Goal: Task Accomplishment & Management: Manage account settings

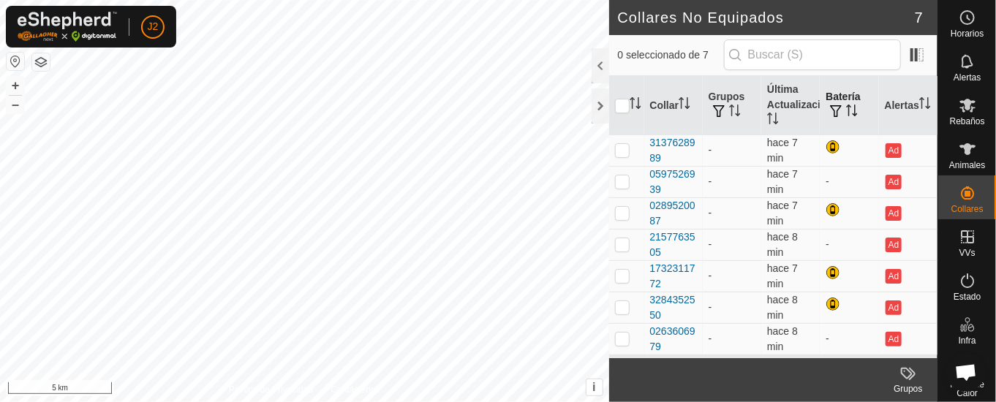
click at [851, 102] on th "Batería" at bounding box center [849, 105] width 59 height 59
click at [593, 101] on div at bounding box center [601, 106] width 18 height 35
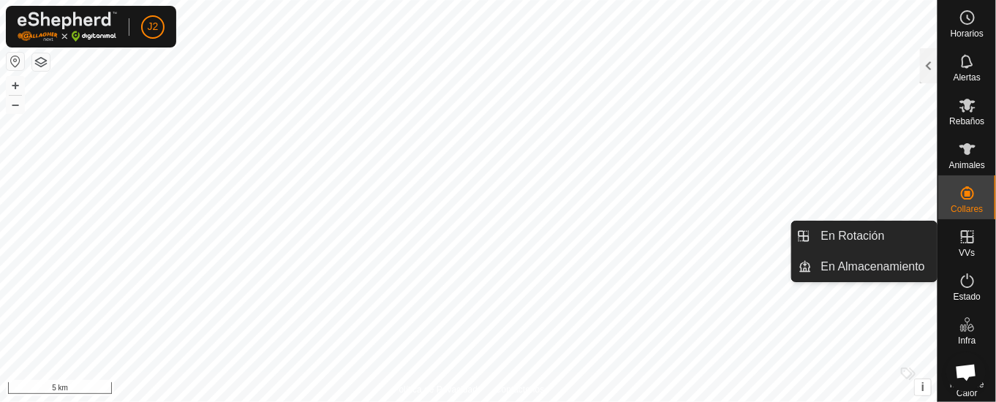
click at [959, 236] on icon at bounding box center [968, 237] width 18 height 18
click at [886, 238] on link "En Rotación" at bounding box center [875, 236] width 125 height 29
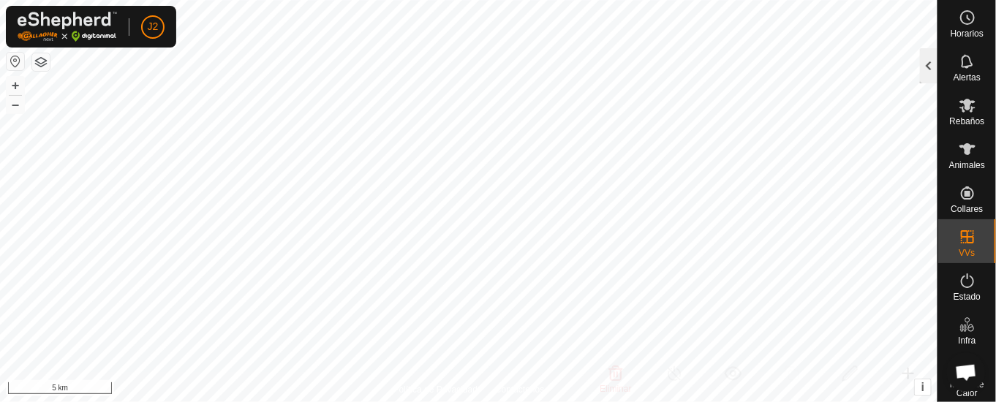
click at [933, 60] on div at bounding box center [929, 65] width 18 height 35
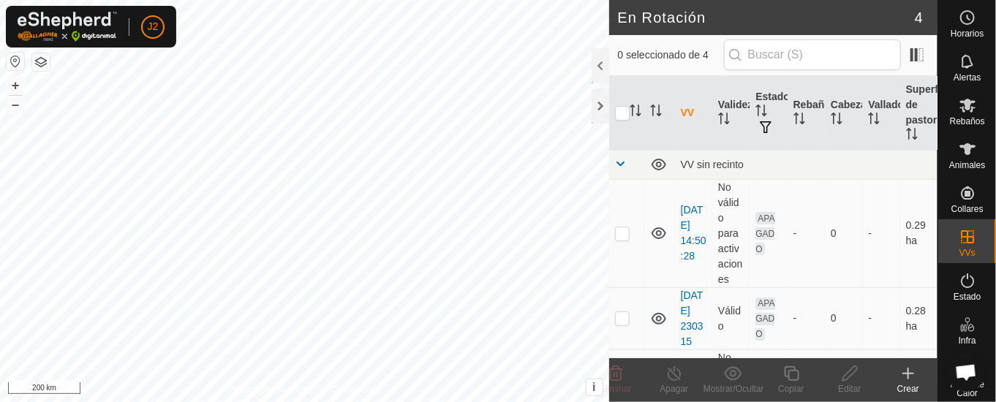
click at [563, 402] on html "J2 Horarios Alertas Rebaños Animales Collares VVs Estado Infra Mapa de Calor Ay…" at bounding box center [498, 201] width 996 height 402
click at [598, 63] on div at bounding box center [601, 65] width 18 height 35
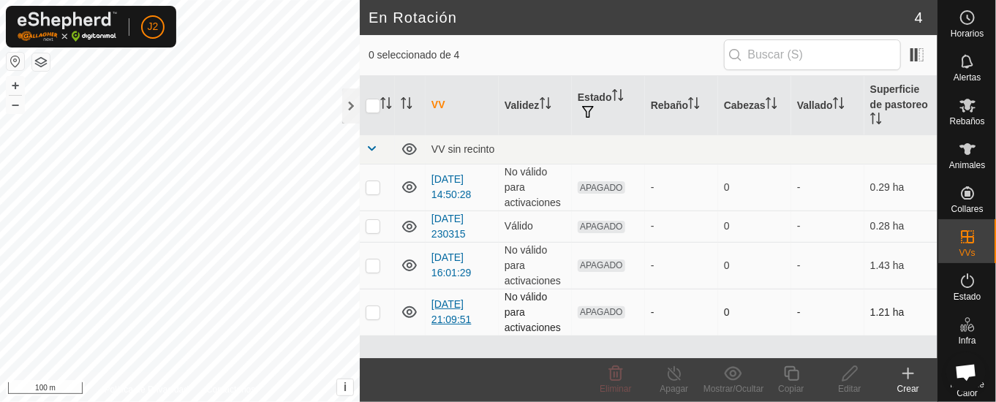
click at [445, 308] on link "[DATE] 21:09:51" at bounding box center [452, 311] width 40 height 27
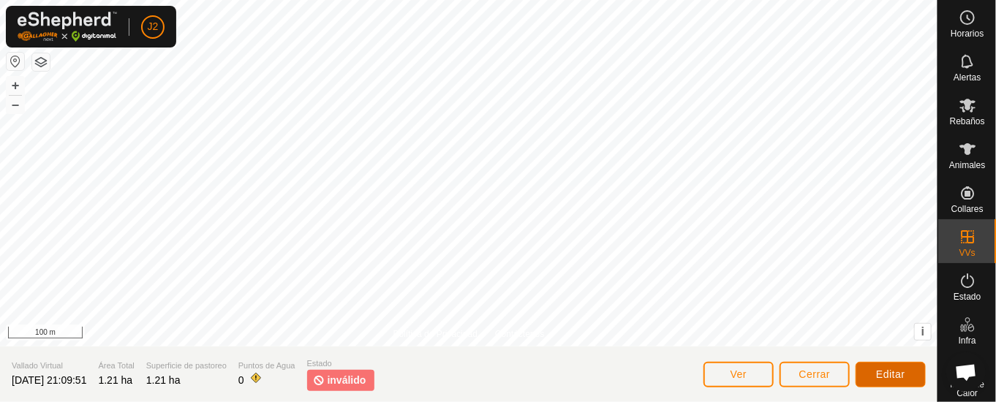
click at [879, 373] on span "Editar" at bounding box center [890, 375] width 29 height 12
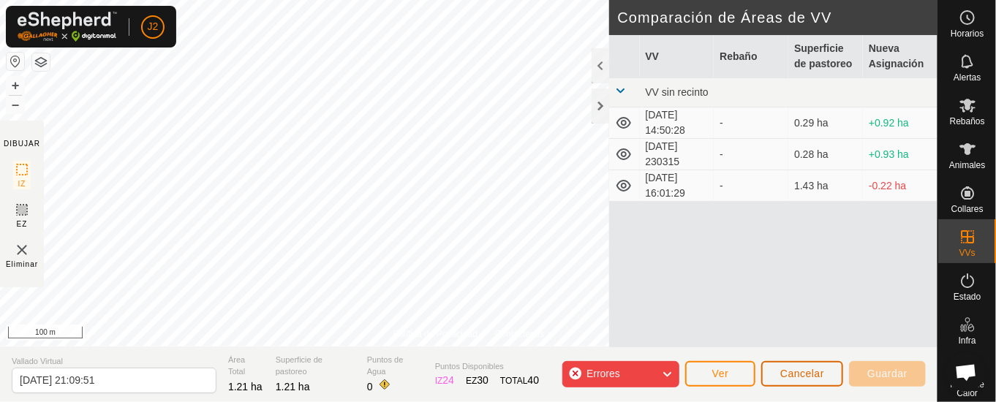
click at [798, 373] on span "Cancelar" at bounding box center [803, 374] width 44 height 12
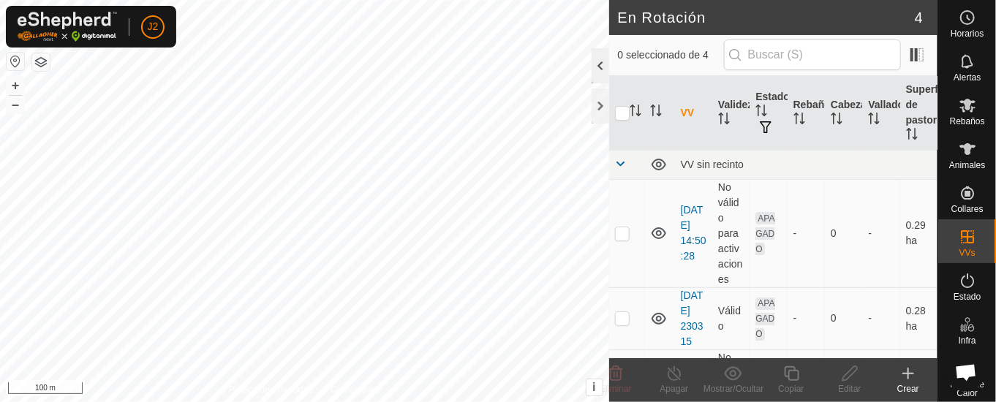
click at [599, 67] on div at bounding box center [601, 65] width 18 height 35
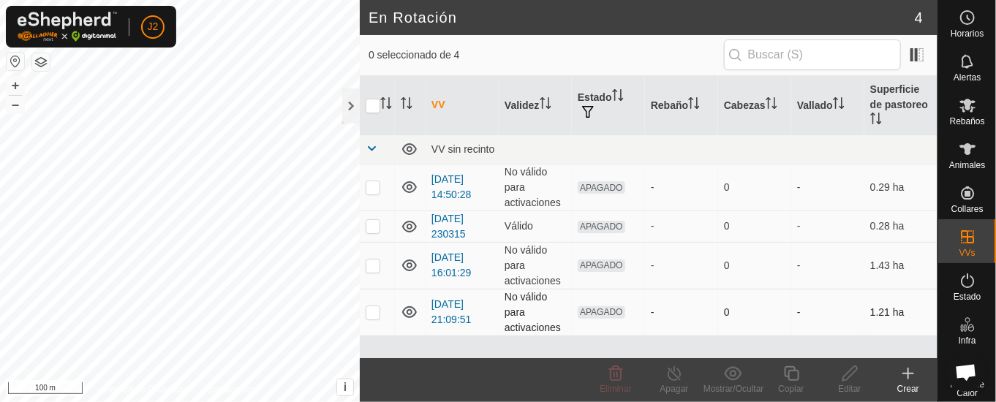
click at [408, 304] on icon at bounding box center [410, 313] width 18 height 18
click at [414, 308] on icon at bounding box center [410, 313] width 18 height 18
click at [414, 312] on icon at bounding box center [410, 313] width 18 height 18
click at [414, 312] on icon at bounding box center [409, 314] width 15 height 6
click at [457, 299] on link "[DATE] 21:09:51" at bounding box center [452, 311] width 40 height 27
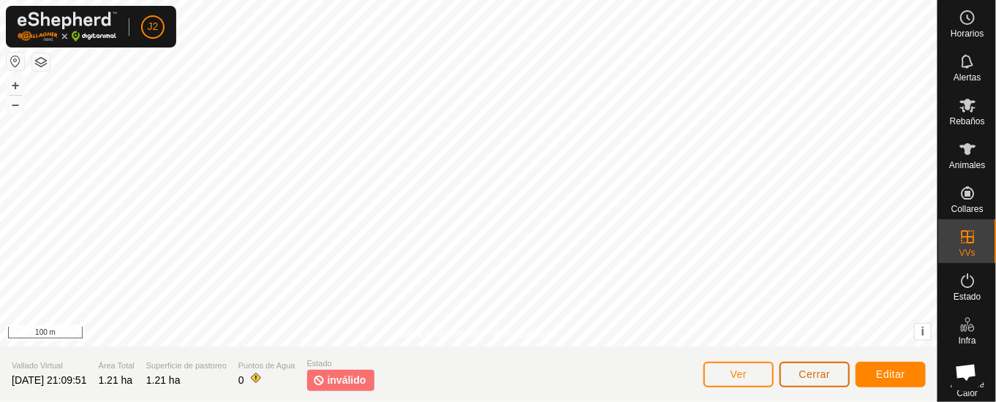
click at [807, 372] on span "Cerrar" at bounding box center [815, 375] width 31 height 12
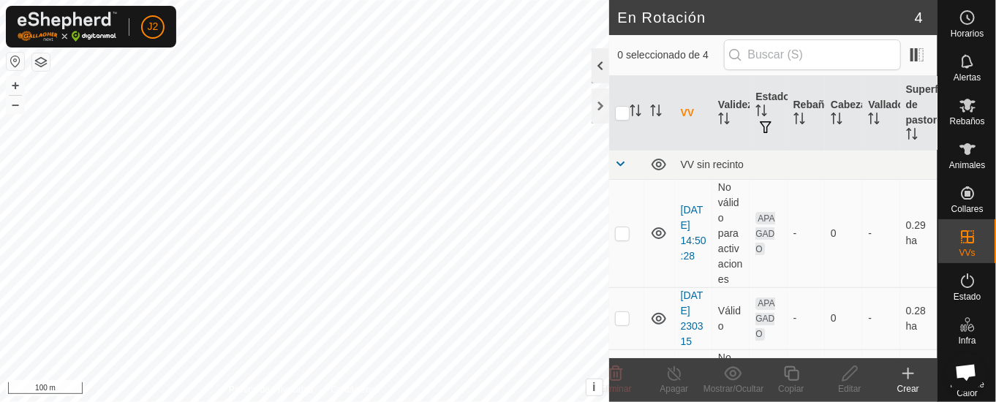
click at [604, 62] on div at bounding box center [601, 65] width 18 height 35
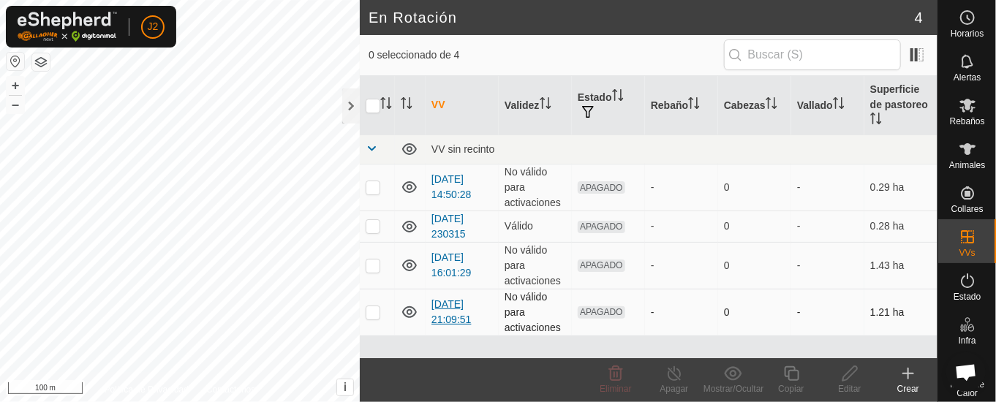
click at [451, 312] on link "[DATE] 21:09:51" at bounding box center [452, 311] width 40 height 27
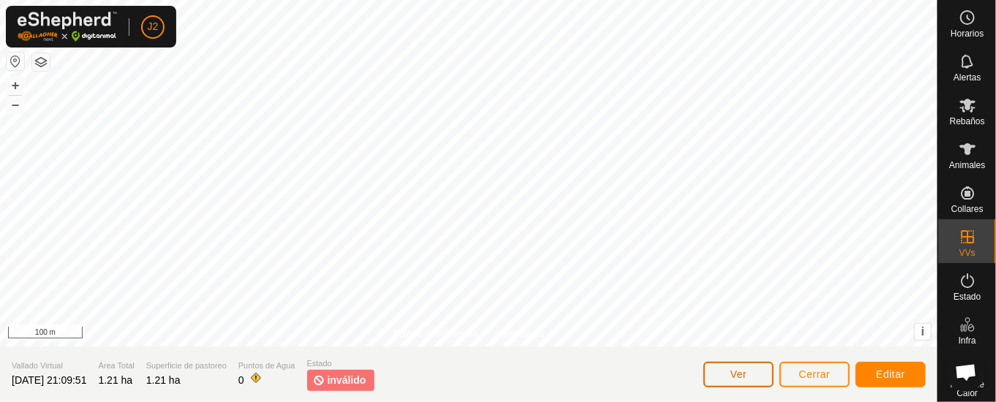
click at [745, 375] on span "Ver" at bounding box center [739, 375] width 17 height 12
click at [888, 374] on span "Editar" at bounding box center [890, 375] width 29 height 12
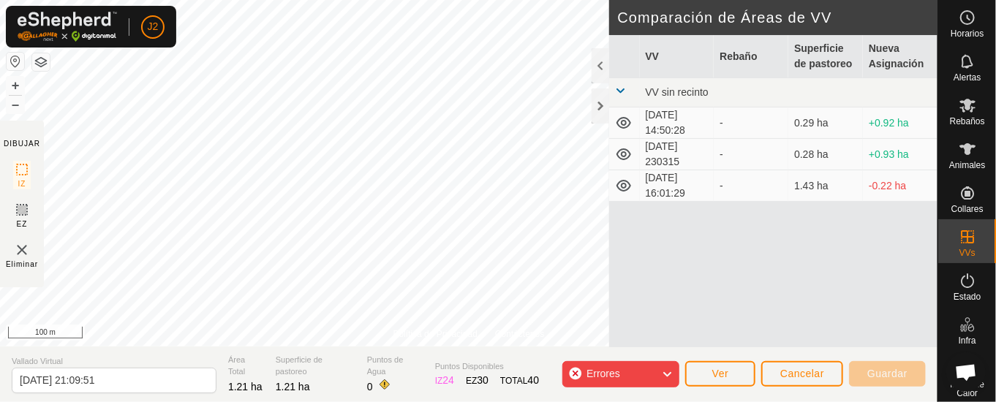
click at [666, 371] on icon at bounding box center [667, 374] width 12 height 19
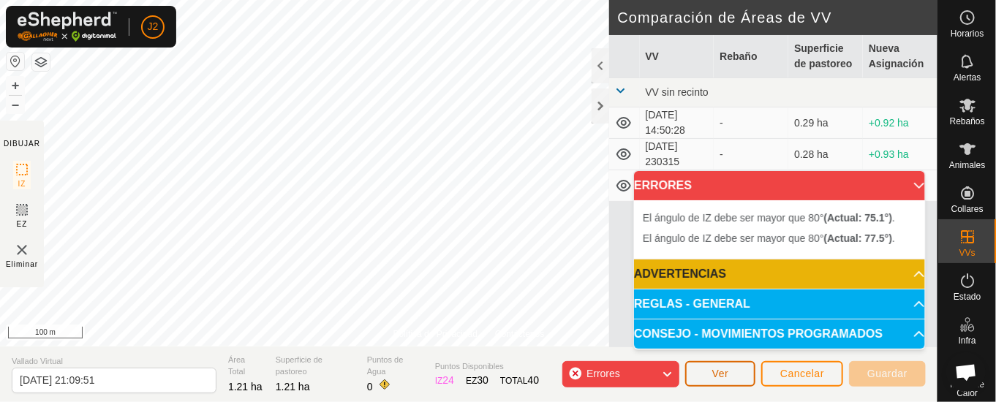
click at [728, 378] on span "Ver" at bounding box center [721, 374] width 17 height 12
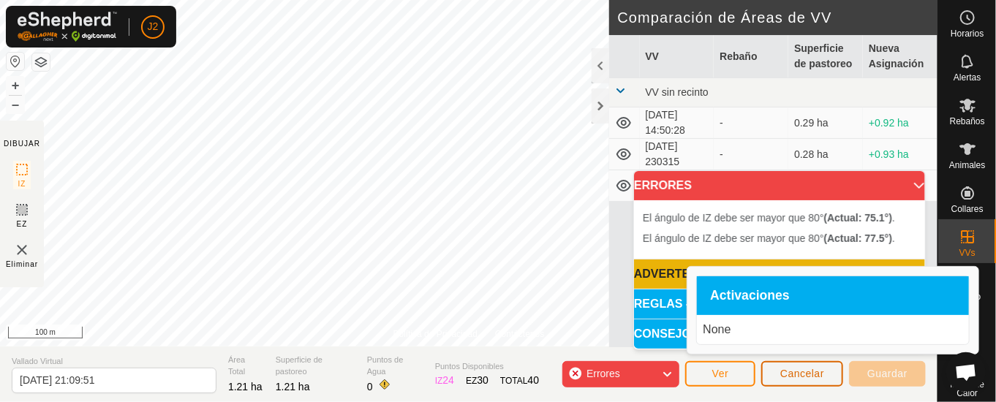
click at [787, 370] on span "Cancelar" at bounding box center [803, 374] width 44 height 12
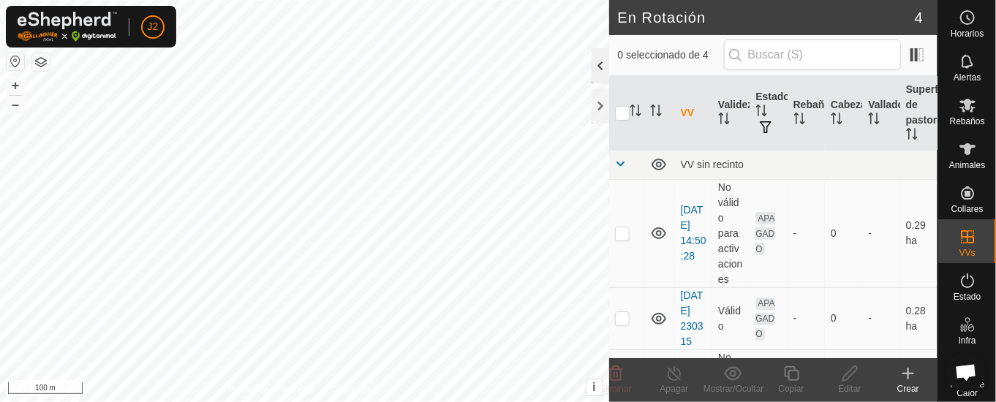
click at [607, 62] on div at bounding box center [601, 65] width 18 height 35
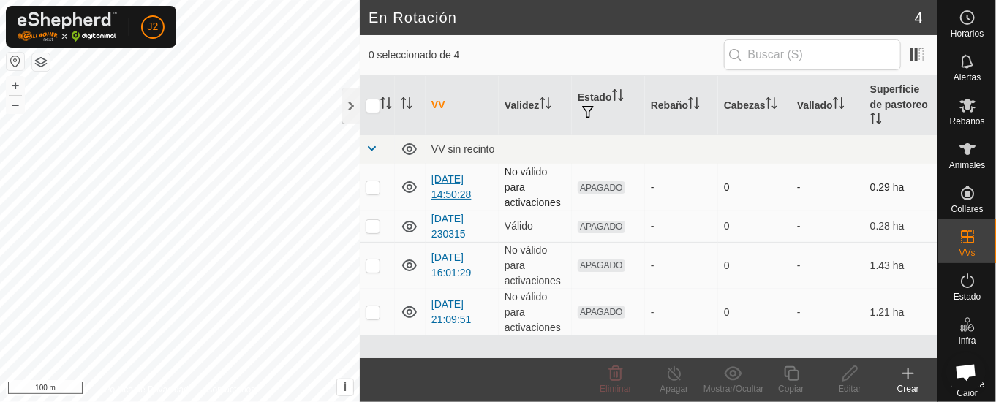
click at [453, 188] on link "[DATE] 14:50:28" at bounding box center [452, 186] width 40 height 27
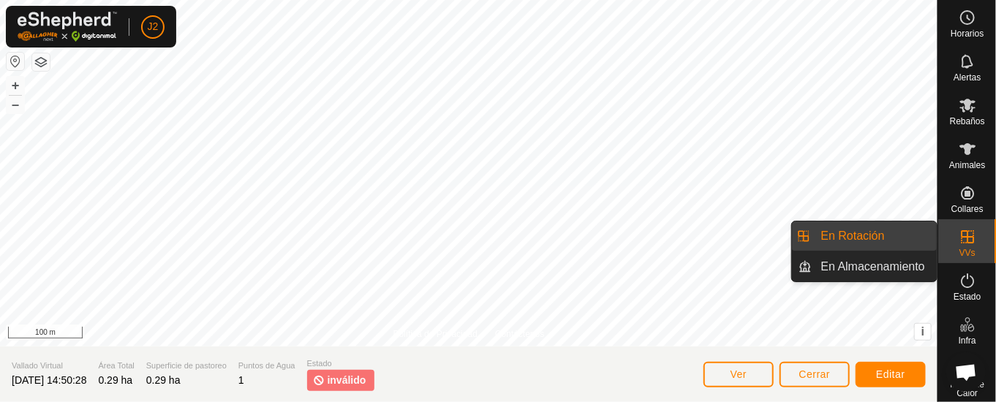
click at [888, 264] on link "En Almacenamiento" at bounding box center [875, 266] width 125 height 29
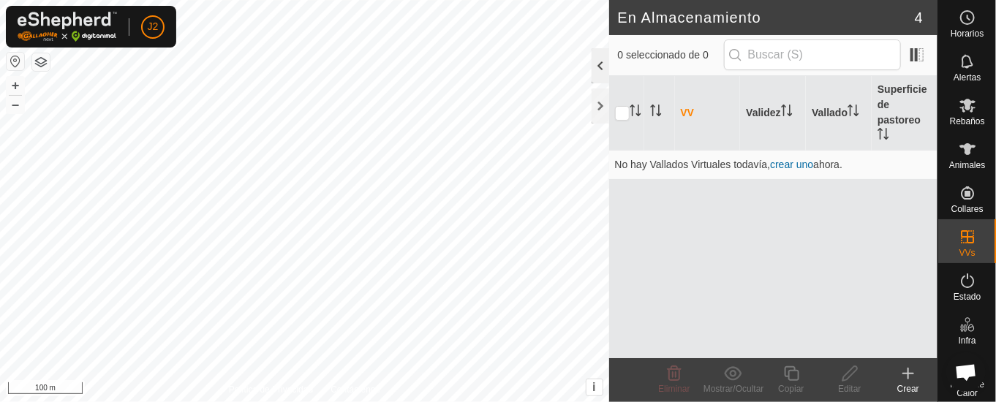
click at [594, 67] on div at bounding box center [601, 65] width 18 height 35
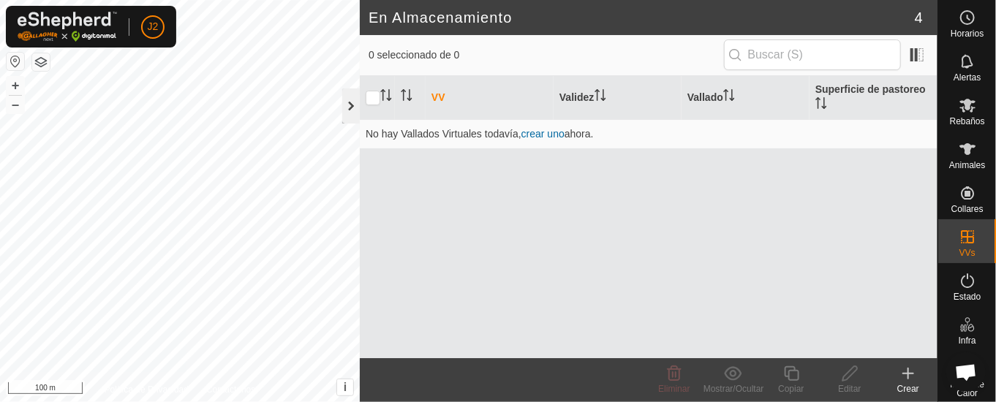
click at [343, 102] on div at bounding box center [351, 106] width 18 height 35
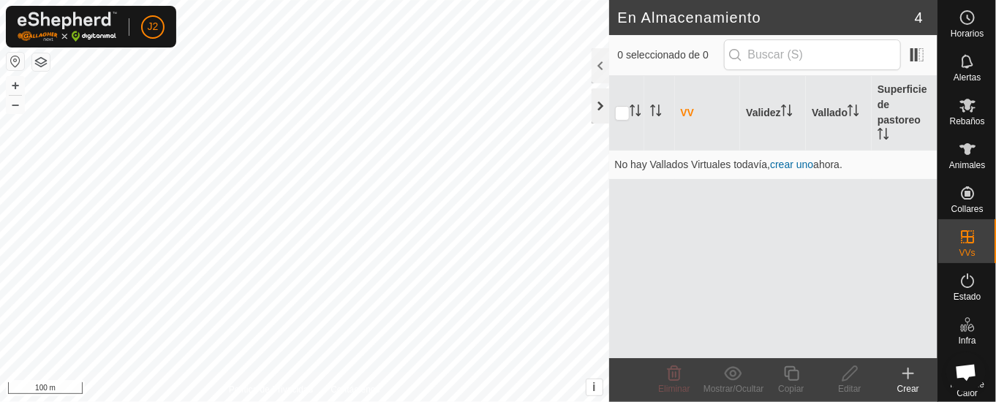
click at [599, 115] on div at bounding box center [601, 106] width 18 height 35
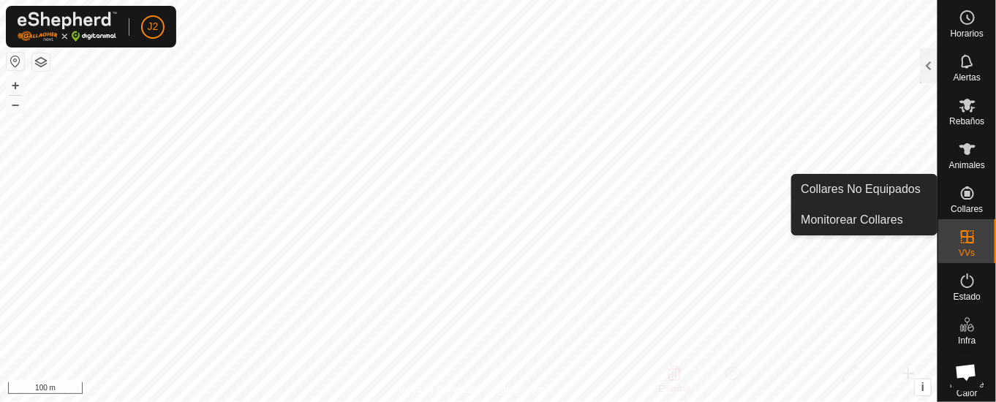
click at [961, 198] on icon at bounding box center [967, 193] width 13 height 13
click at [890, 182] on link "Collares No Equipados" at bounding box center [864, 189] width 145 height 29
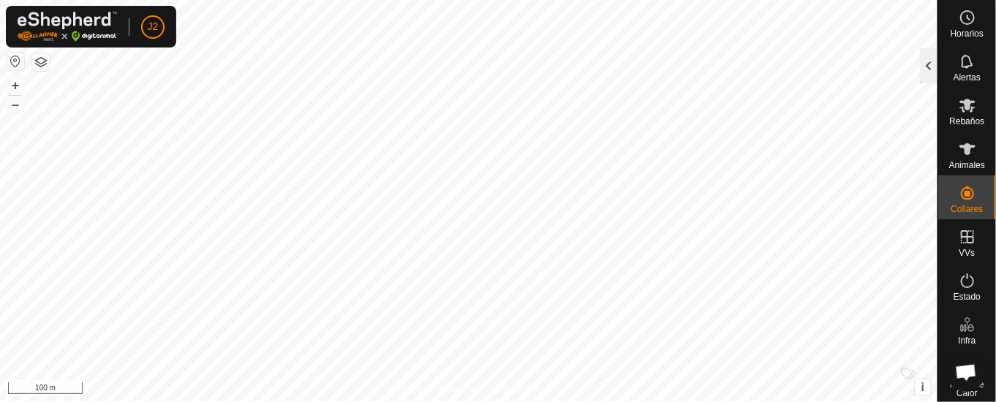
click at [923, 57] on div at bounding box center [929, 65] width 18 height 35
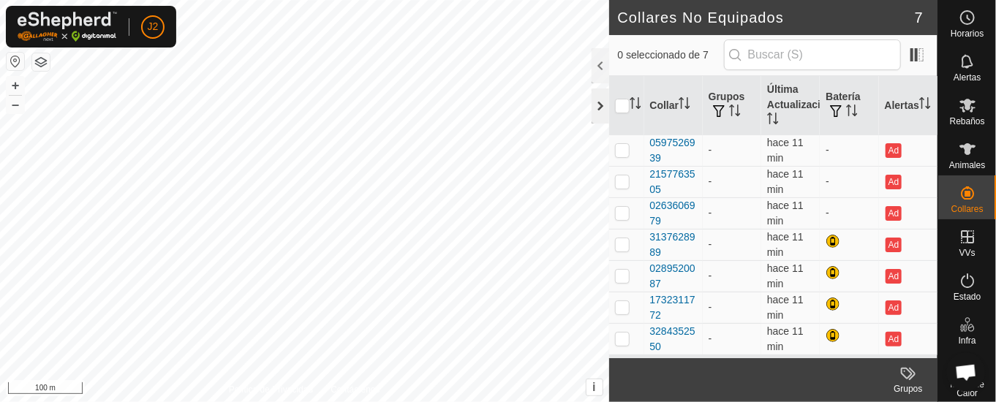
click at [601, 106] on div at bounding box center [601, 106] width 18 height 35
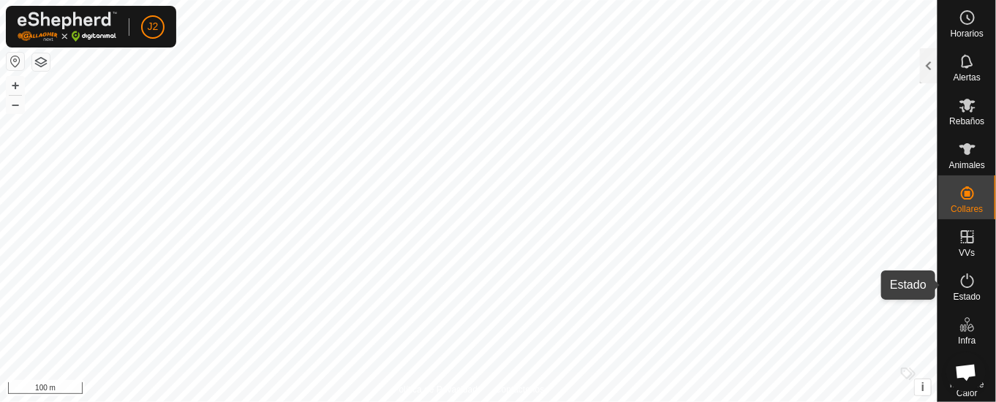
click at [959, 279] on icon at bounding box center [968, 281] width 18 height 18
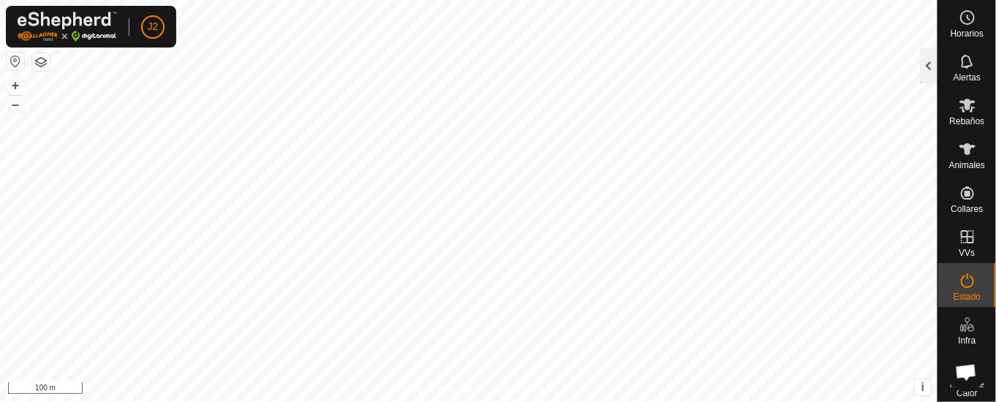
click at [931, 65] on div at bounding box center [929, 65] width 18 height 35
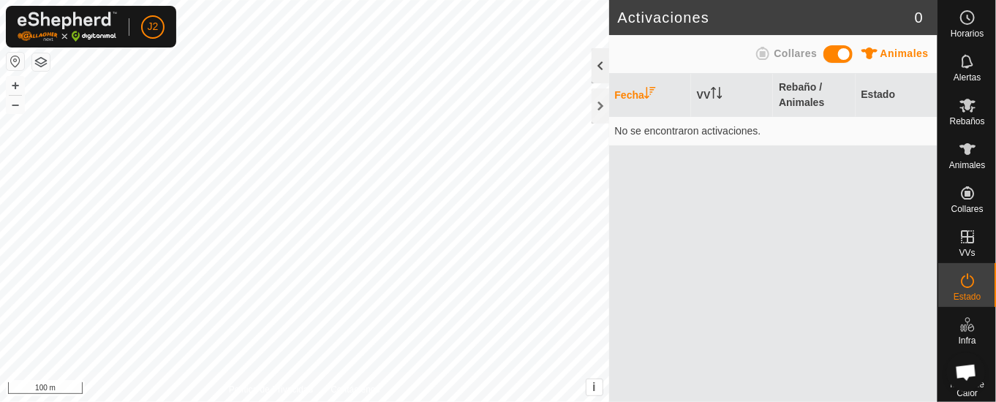
click at [601, 65] on div at bounding box center [601, 65] width 18 height 35
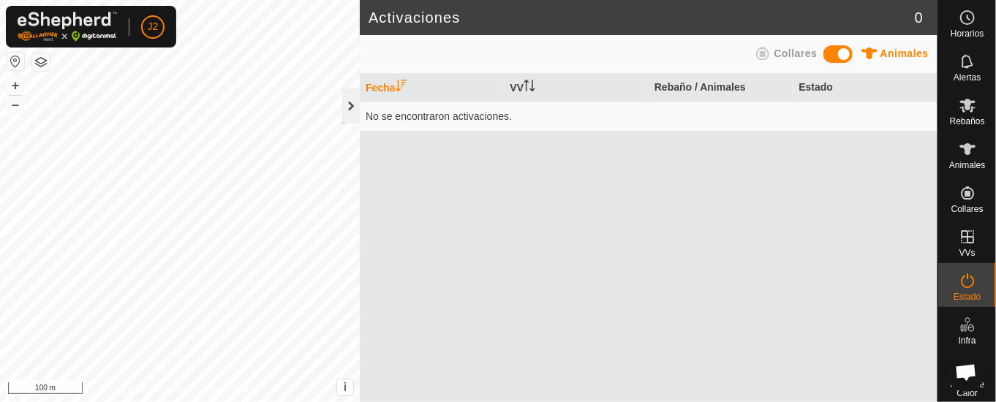
click at [348, 103] on div at bounding box center [351, 106] width 18 height 35
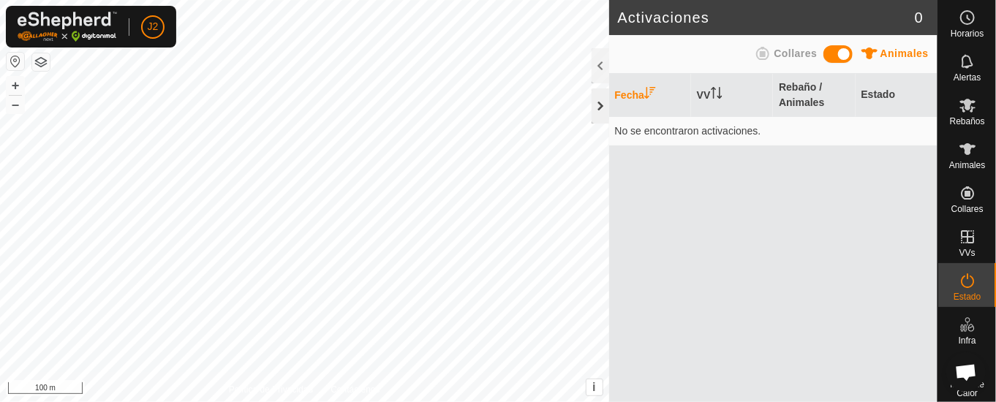
click at [596, 98] on div at bounding box center [601, 106] width 18 height 35
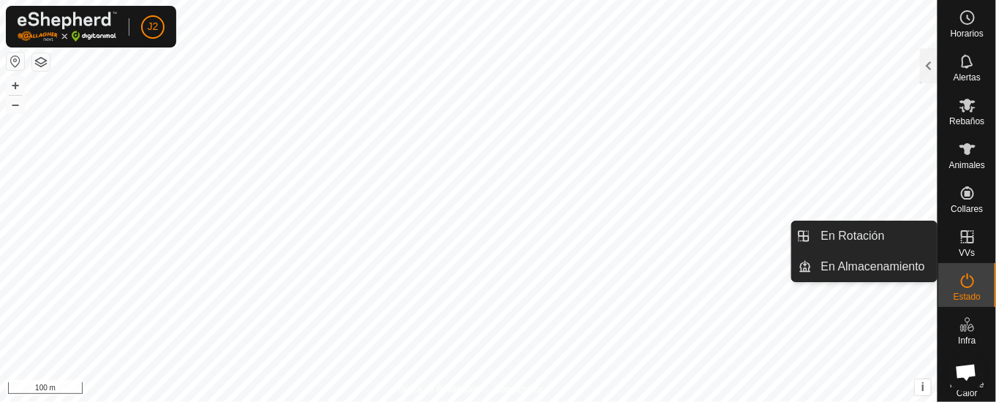
click at [959, 229] on icon at bounding box center [968, 237] width 18 height 18
click at [880, 263] on link "En Almacenamiento" at bounding box center [875, 266] width 125 height 29
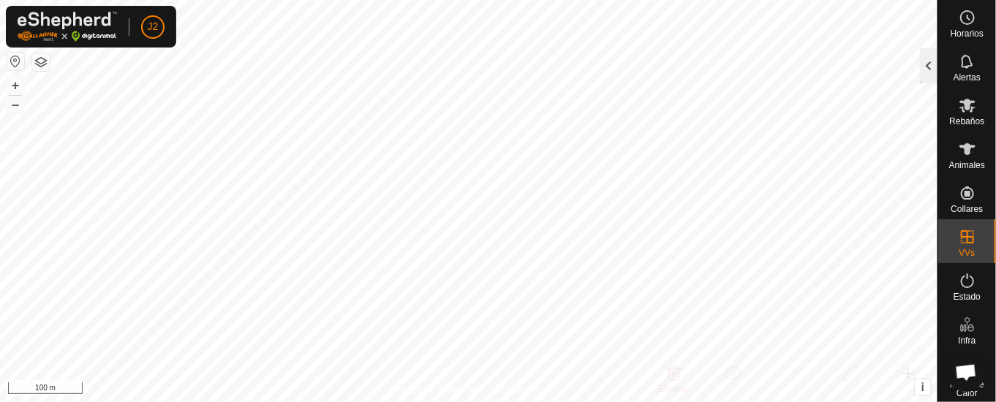
click at [923, 63] on div at bounding box center [929, 65] width 18 height 35
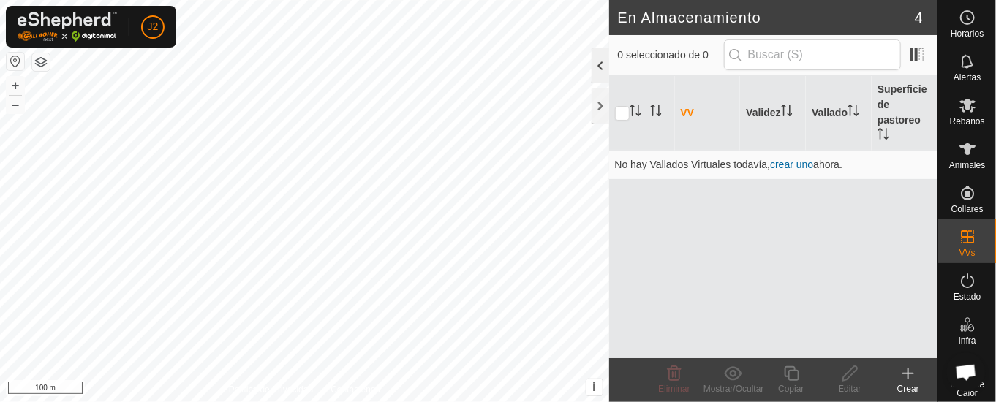
click at [595, 60] on div at bounding box center [601, 65] width 18 height 35
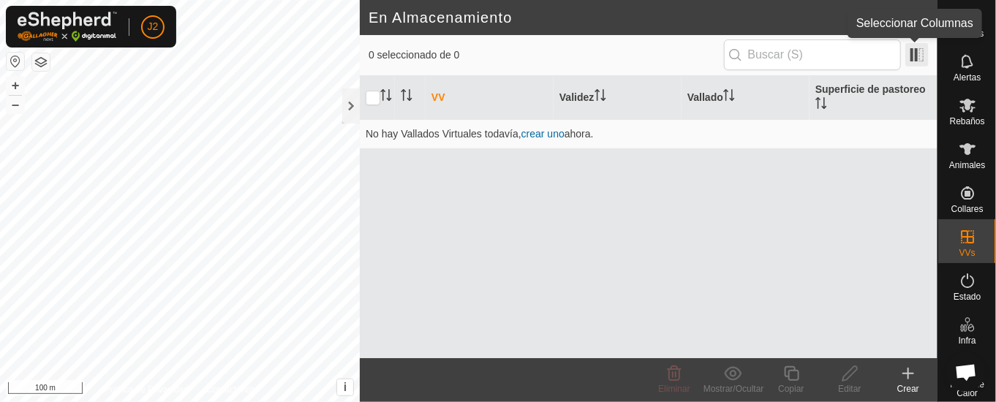
click at [922, 57] on span at bounding box center [917, 54] width 23 height 23
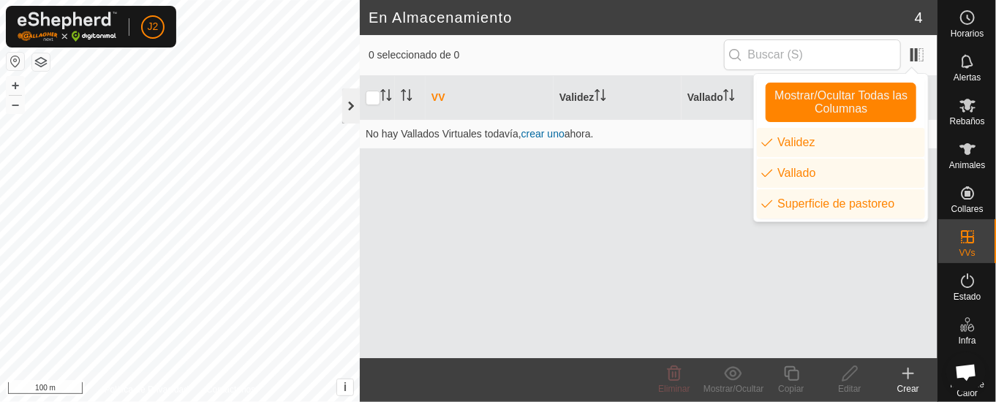
click at [350, 95] on div at bounding box center [351, 106] width 18 height 35
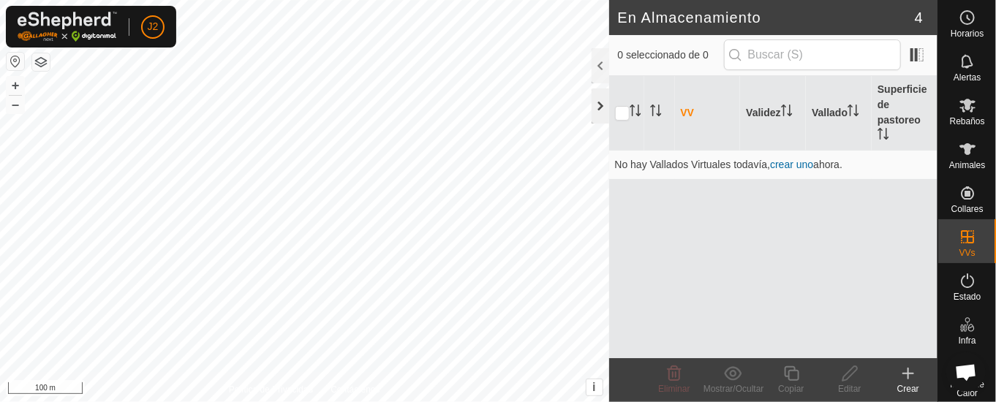
click at [598, 105] on div at bounding box center [601, 106] width 18 height 35
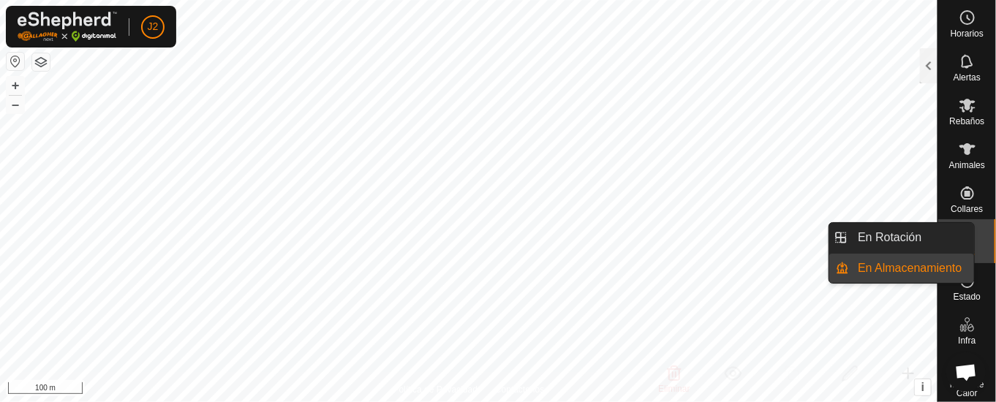
click at [945, 222] on div "VVs" at bounding box center [968, 241] width 58 height 44
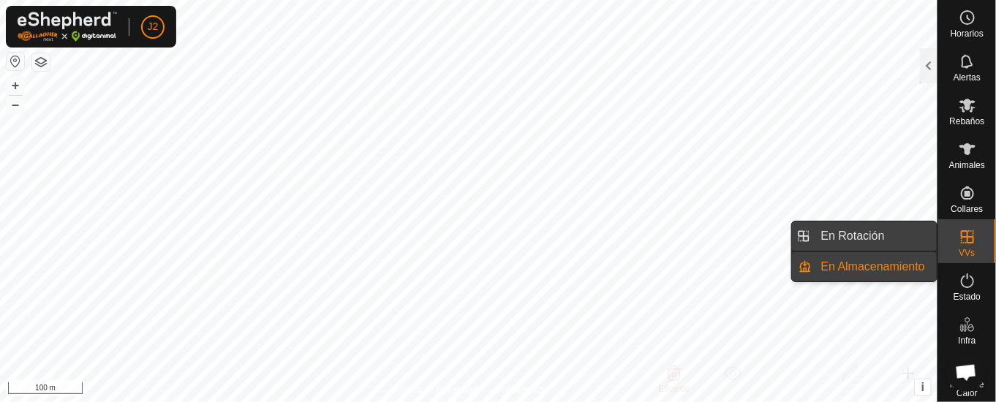
click at [892, 236] on link "En Rotación" at bounding box center [875, 236] width 125 height 29
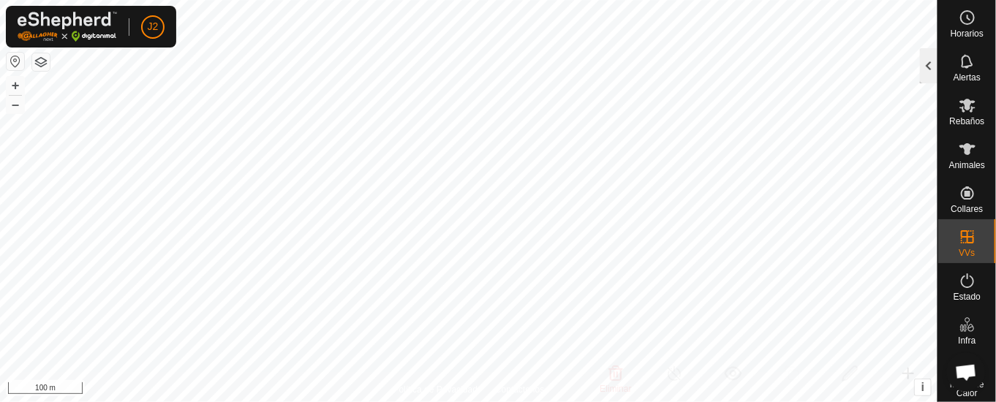
click at [922, 59] on div at bounding box center [929, 65] width 18 height 35
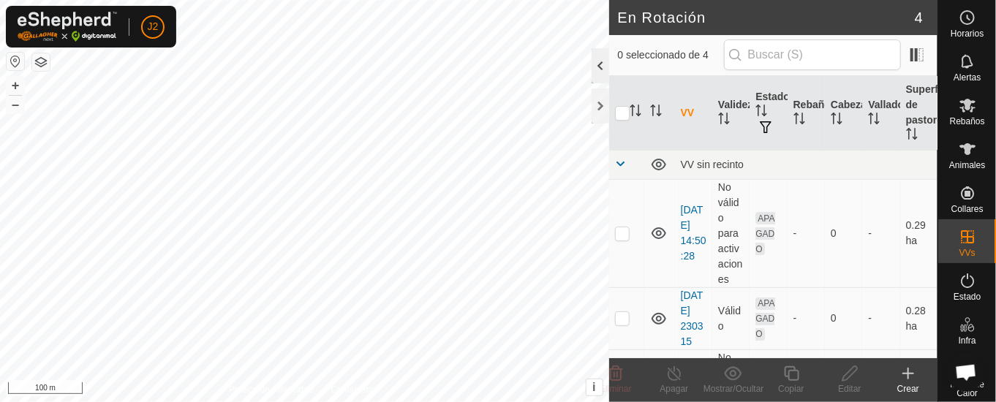
click at [598, 58] on div at bounding box center [601, 65] width 18 height 35
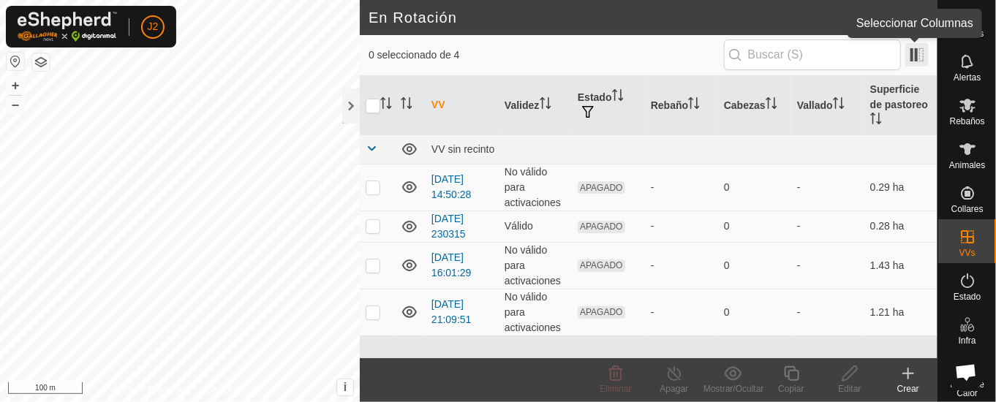
click at [915, 54] on span at bounding box center [917, 54] width 23 height 23
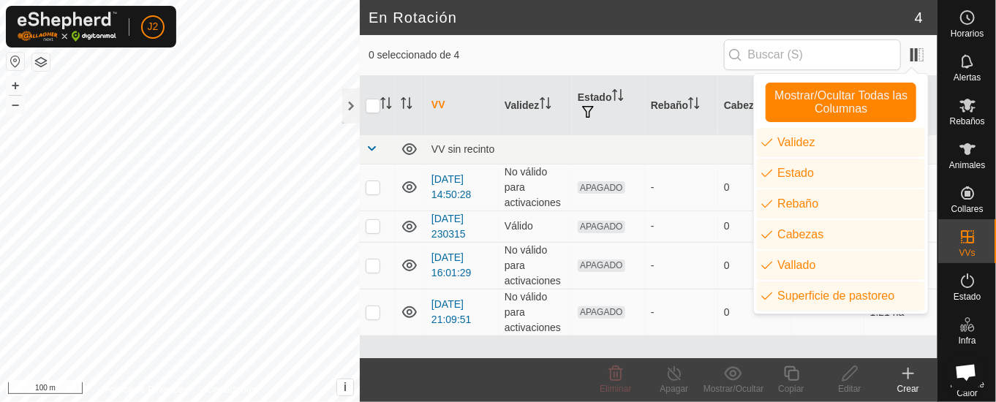
click at [702, 51] on span "0 seleccionado de 4" at bounding box center [547, 55] width 356 height 15
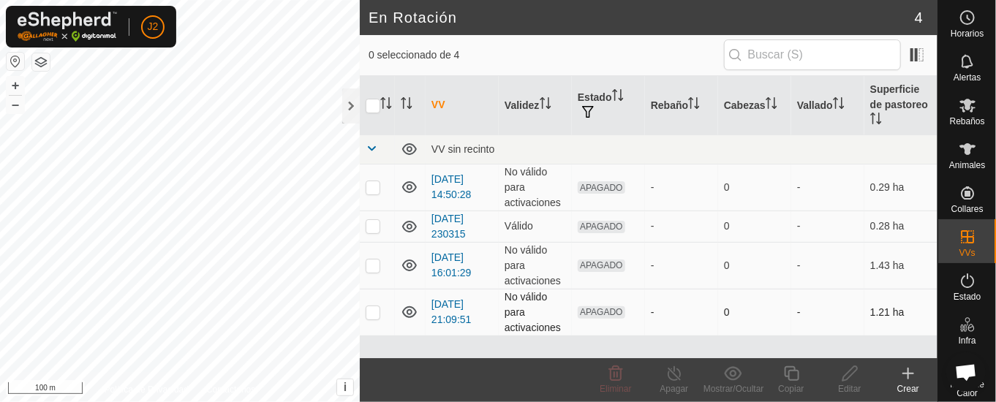
click at [375, 309] on p-checkbox at bounding box center [373, 313] width 15 height 12
drag, startPoint x: 613, startPoint y: 377, endPoint x: 614, endPoint y: 360, distance: 16.8
click at [614, 360] on div "Eliminar" at bounding box center [616, 380] width 59 height 44
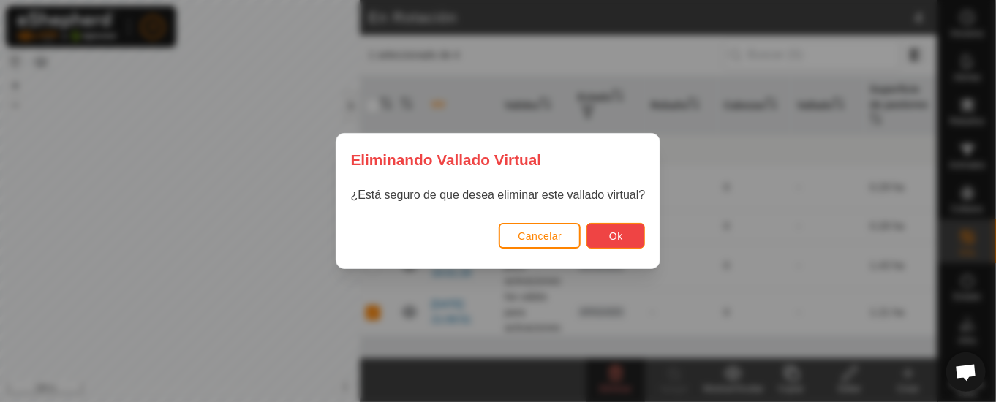
click at [611, 236] on span "Ok" at bounding box center [616, 236] width 14 height 12
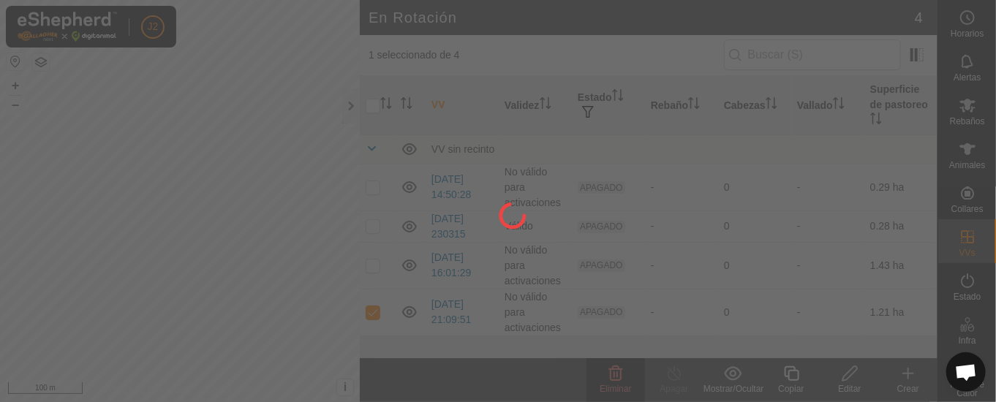
checkbox input "false"
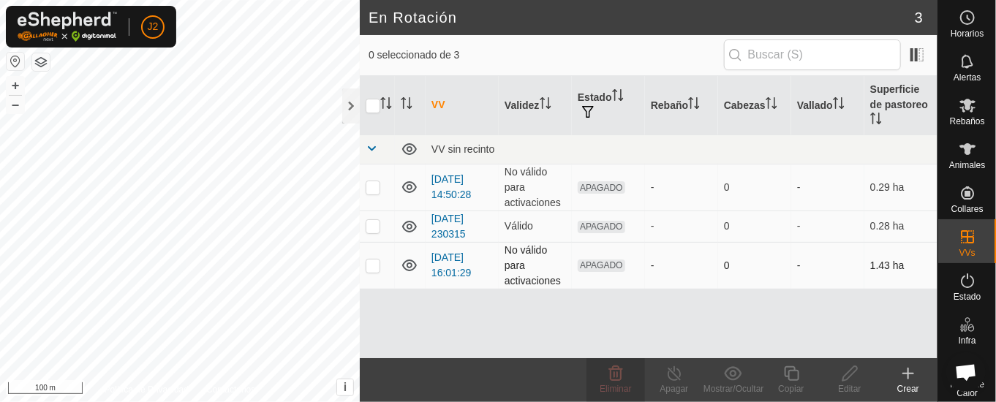
click at [380, 265] on p-tablecheckbox at bounding box center [373, 266] width 15 height 12
checkbox input "true"
click at [617, 370] on icon at bounding box center [616, 374] width 14 height 15
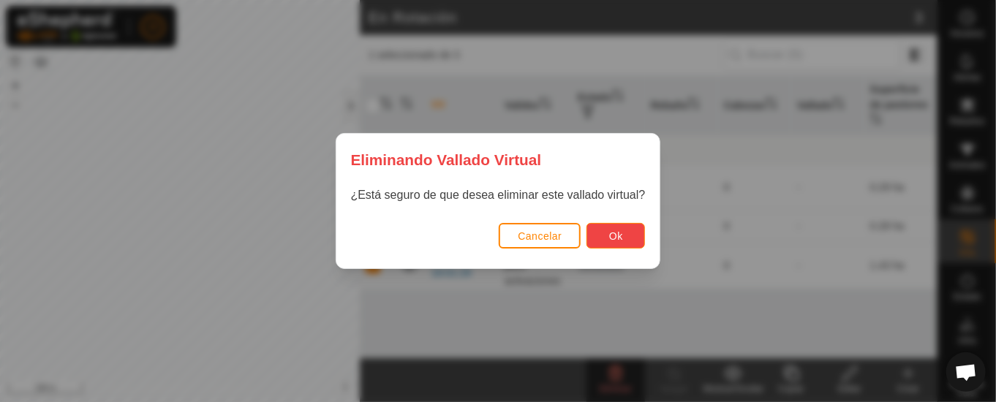
click at [615, 236] on span "Ok" at bounding box center [616, 236] width 14 height 12
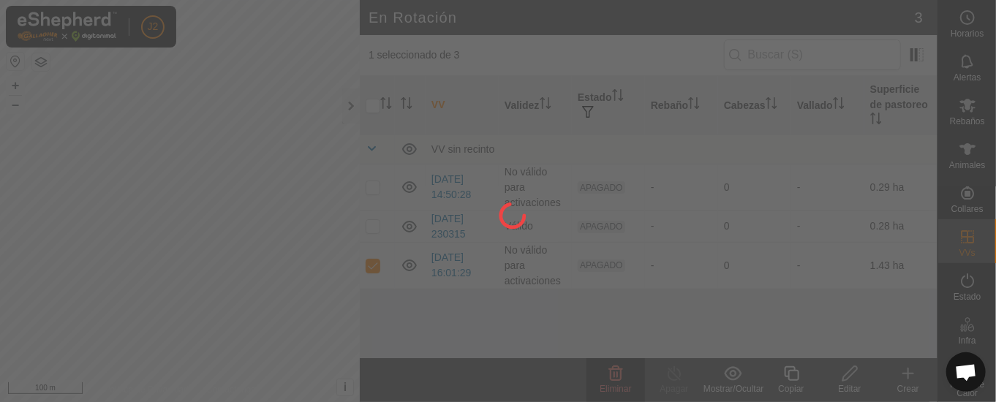
checkbox input "false"
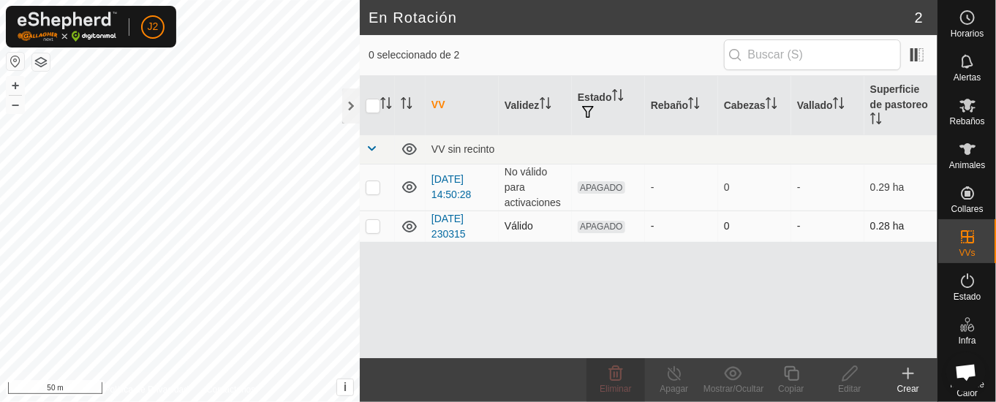
click at [403, 222] on icon at bounding box center [410, 227] width 18 height 18
click at [414, 222] on icon at bounding box center [410, 227] width 18 height 18
click at [370, 229] on p-checkbox at bounding box center [373, 226] width 15 height 12
click at [370, 224] on p-checkbox at bounding box center [373, 226] width 15 height 12
checkbox input "false"
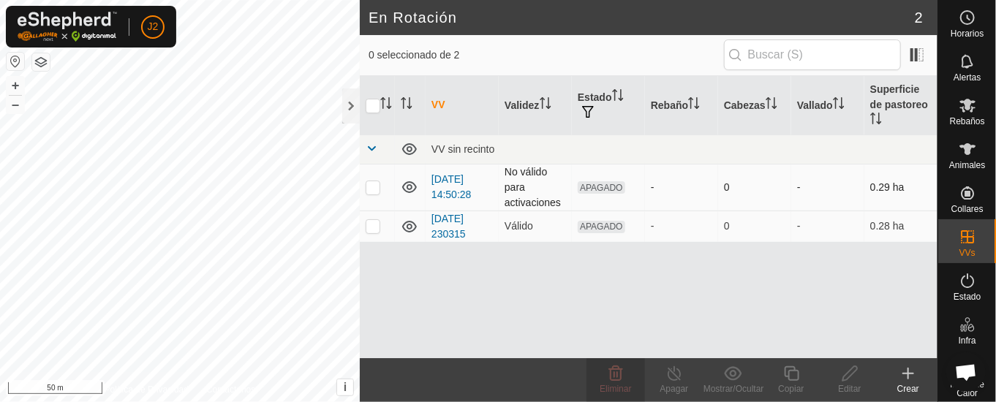
click at [372, 184] on p-checkbox at bounding box center [373, 187] width 15 height 12
click at [620, 379] on icon at bounding box center [616, 374] width 14 height 15
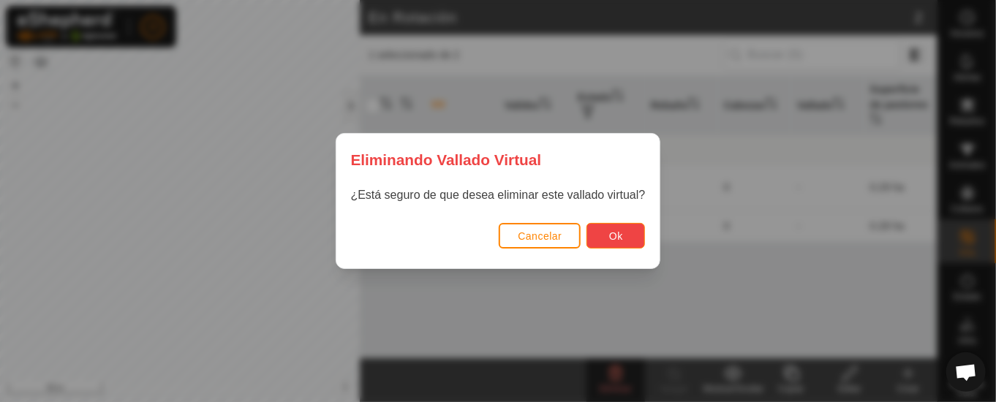
click at [611, 237] on span "Ok" at bounding box center [616, 236] width 14 height 12
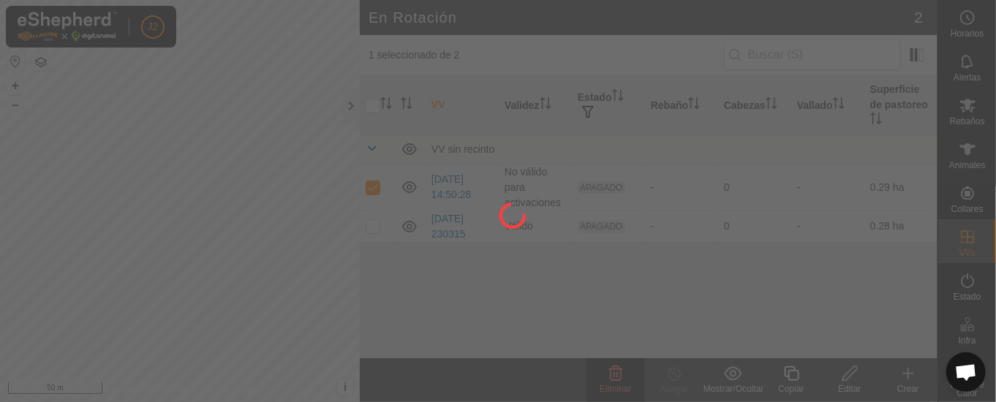
checkbox input "false"
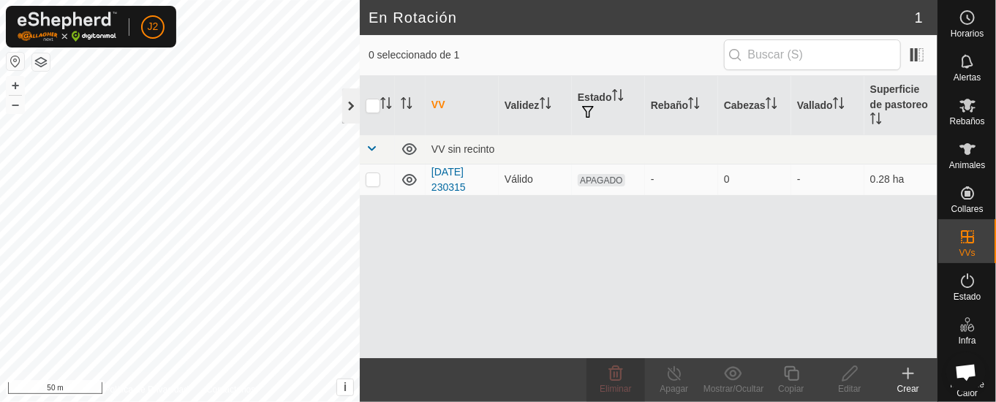
click at [351, 106] on div at bounding box center [351, 106] width 18 height 35
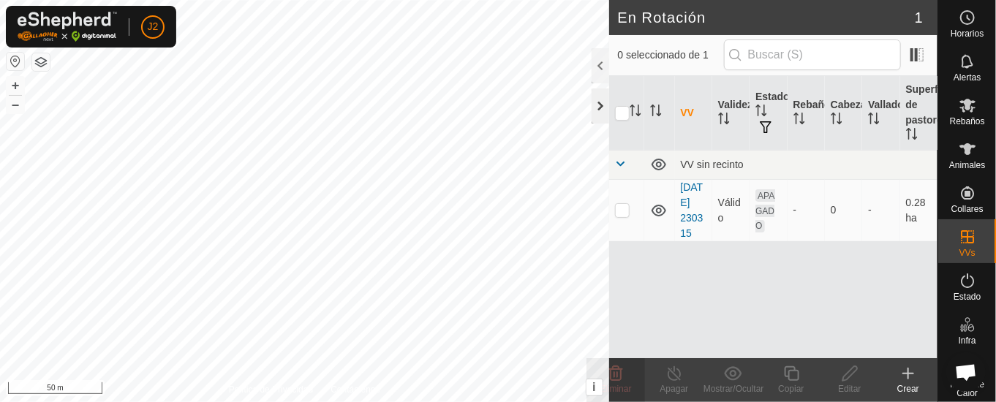
click at [603, 106] on div at bounding box center [601, 106] width 18 height 35
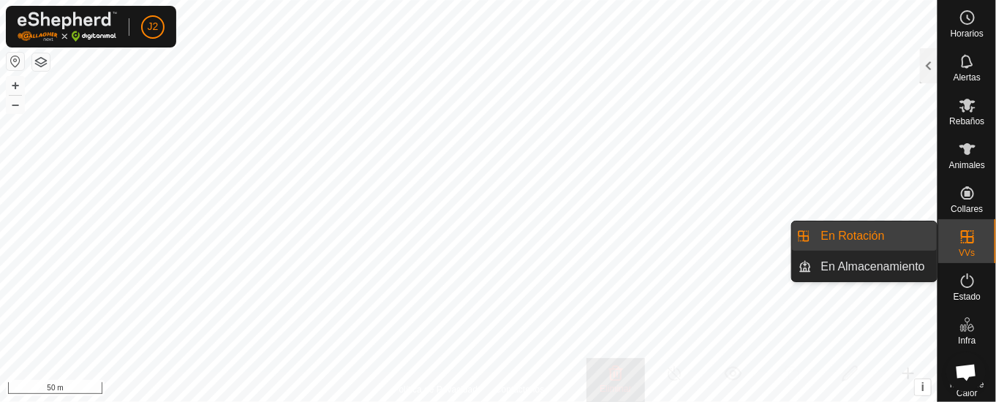
click at [959, 249] on span "VVs" at bounding box center [967, 253] width 16 height 9
click at [877, 261] on link "En Almacenamiento" at bounding box center [875, 266] width 125 height 29
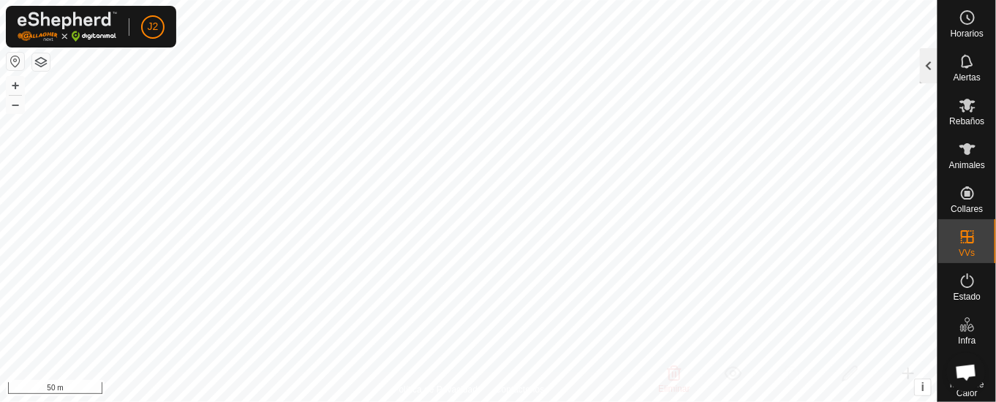
click at [925, 63] on div at bounding box center [929, 65] width 18 height 35
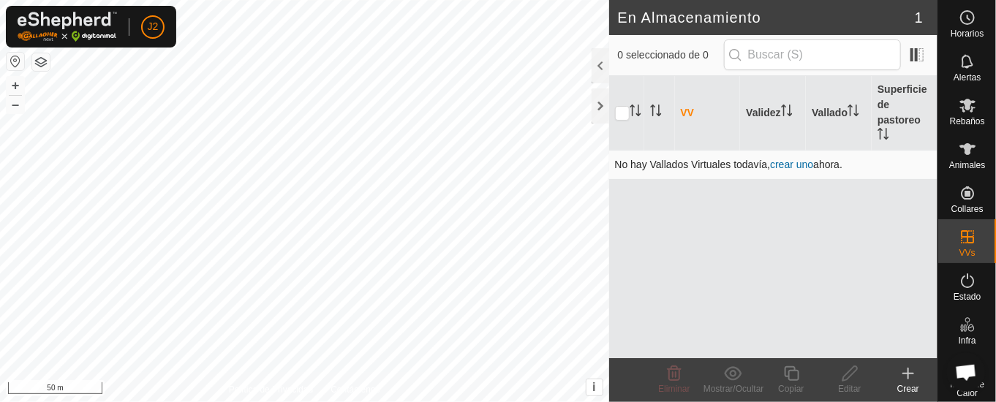
click at [801, 159] on link "crear uno" at bounding box center [791, 165] width 43 height 12
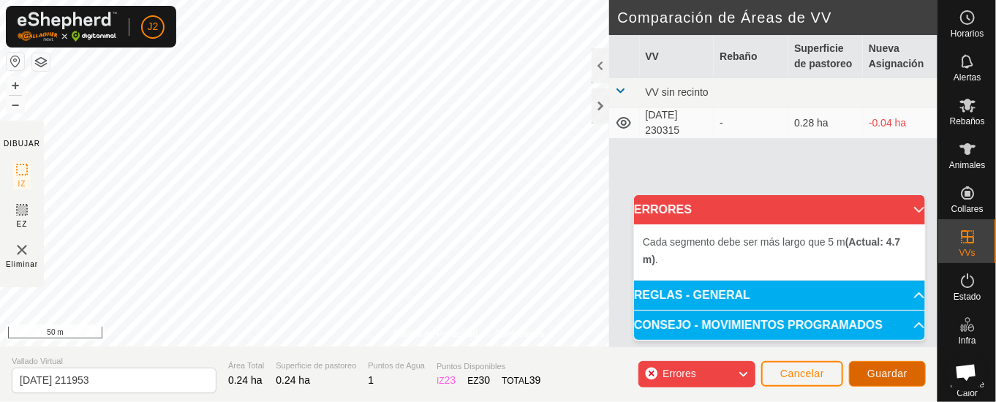
click at [879, 371] on span "Guardar" at bounding box center [888, 374] width 40 height 12
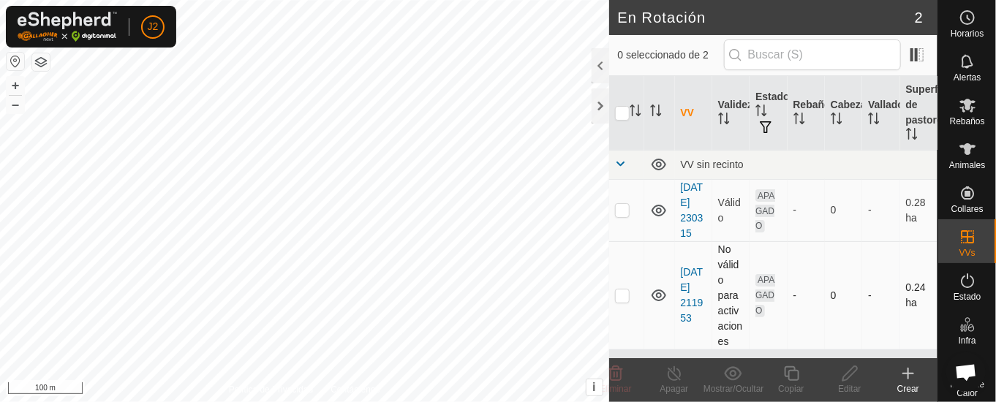
click at [623, 301] on p-checkbox at bounding box center [622, 296] width 15 height 12
click at [620, 301] on p-checkbox at bounding box center [622, 296] width 15 height 12
click at [623, 301] on p-checkbox at bounding box center [622, 296] width 15 height 12
click at [624, 301] on p-checkbox at bounding box center [622, 296] width 15 height 12
click at [598, 58] on div at bounding box center [601, 65] width 18 height 35
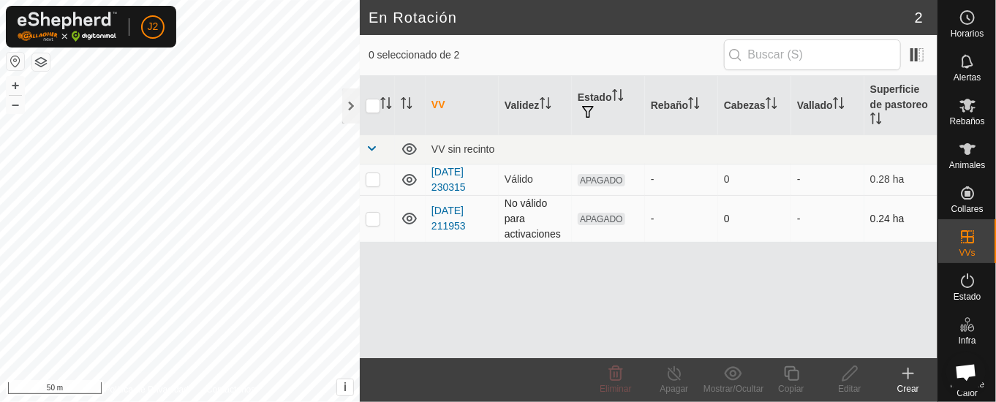
click at [375, 215] on p-checkbox at bounding box center [373, 219] width 15 height 12
click at [369, 213] on p-checkbox at bounding box center [373, 219] width 15 height 12
checkbox input "false"
click at [352, 99] on div at bounding box center [351, 106] width 18 height 35
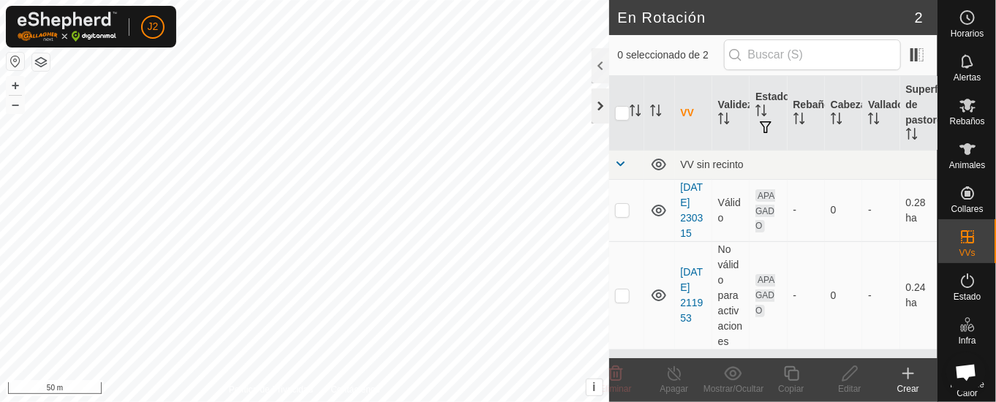
click at [601, 102] on div at bounding box center [601, 106] width 18 height 35
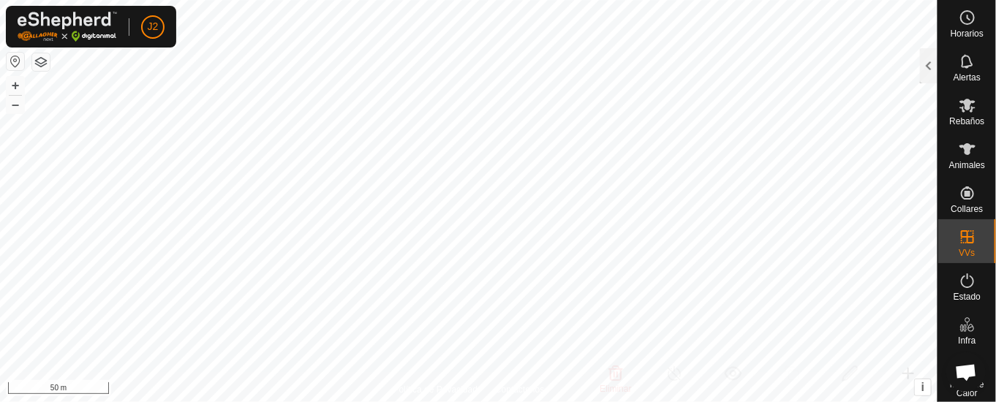
click at [509, 0] on html "J2 Horarios Alertas Rebaños Animales Collares VVs Estado Infra Mapa de Calor Ay…" at bounding box center [498, 201] width 996 height 402
click at [408, 0] on html "J2 Horarios Alertas Rebaños Animales Collares VVs Estado Infra Mapa de Calor Ay…" at bounding box center [498, 201] width 996 height 402
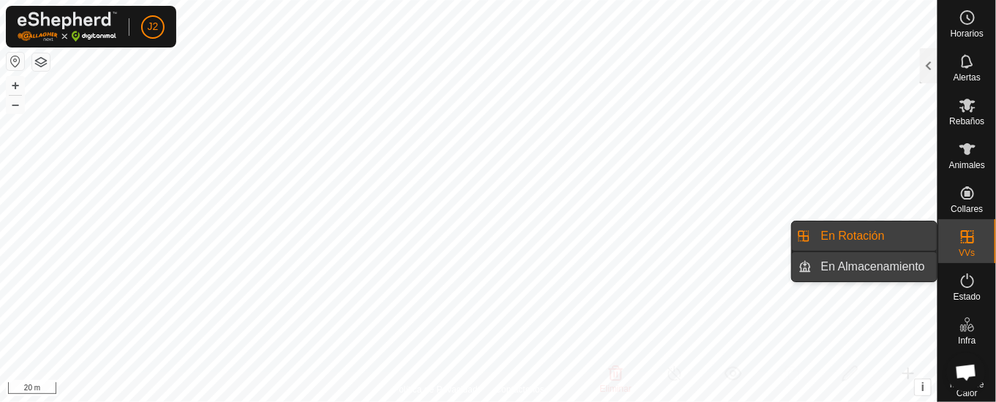
click at [908, 265] on link "En Almacenamiento" at bounding box center [875, 266] width 125 height 29
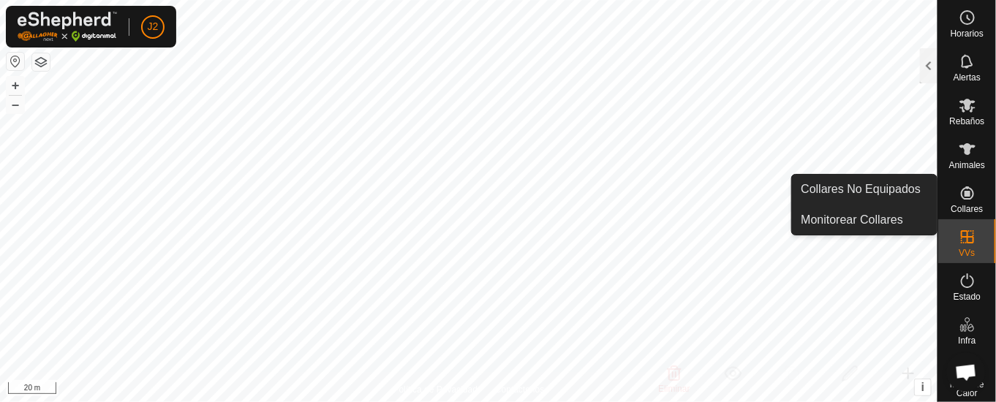
click at [961, 187] on icon at bounding box center [967, 193] width 13 height 13
click at [878, 185] on link "Collares No Equipados" at bounding box center [864, 189] width 145 height 29
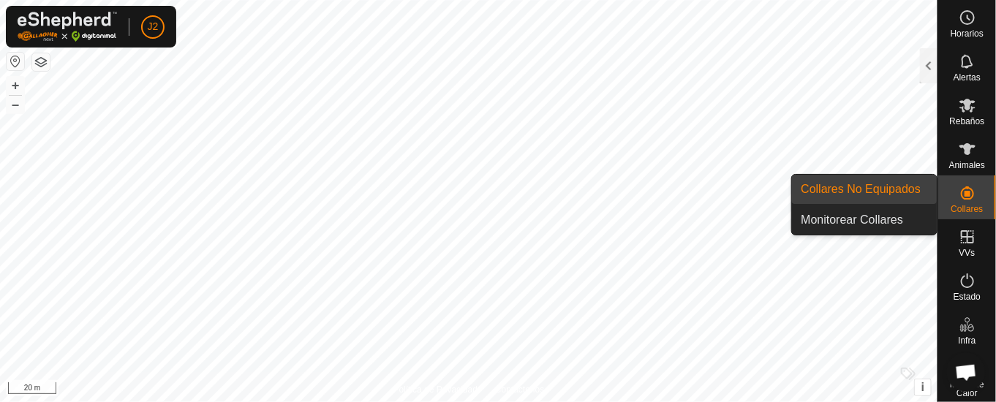
click at [917, 184] on link "Collares No Equipados" at bounding box center [864, 189] width 145 height 29
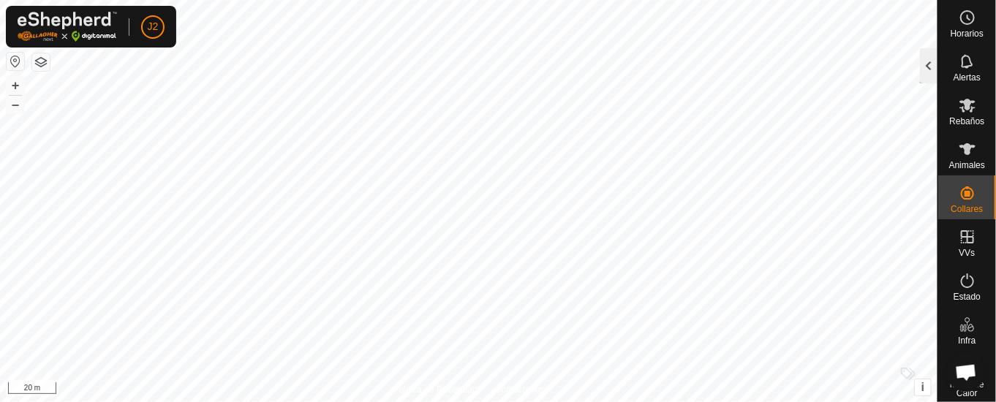
click at [922, 56] on div at bounding box center [929, 65] width 18 height 35
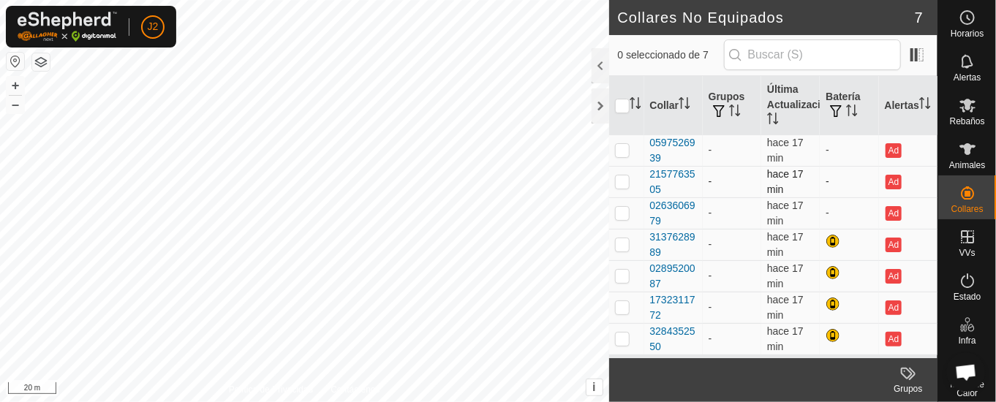
click at [623, 176] on p-checkbox at bounding box center [622, 182] width 15 height 12
checkbox input "true"
click at [626, 146] on p-checkbox at bounding box center [622, 150] width 15 height 12
checkbox input "true"
click at [628, 209] on p-checkbox at bounding box center [622, 213] width 15 height 12
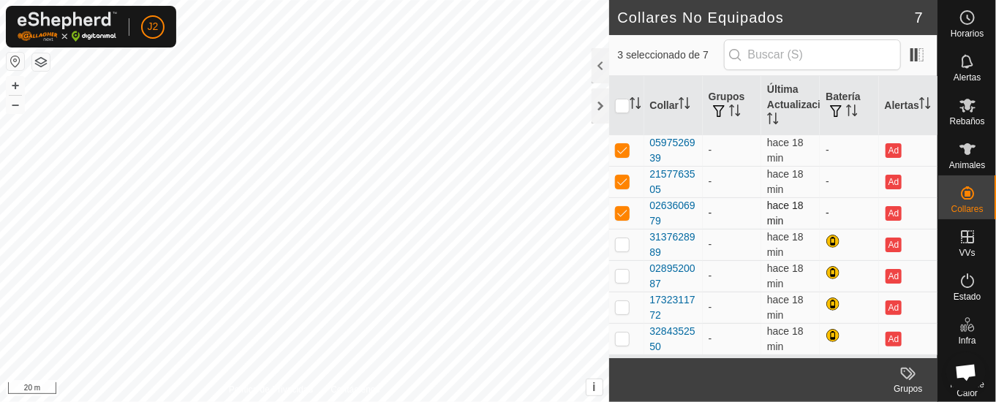
click at [620, 213] on p-checkbox at bounding box center [622, 213] width 15 height 12
checkbox input "false"
click at [628, 181] on p-checkbox at bounding box center [622, 182] width 15 height 12
checkbox input "false"
click at [626, 146] on p-checkbox at bounding box center [622, 150] width 15 height 12
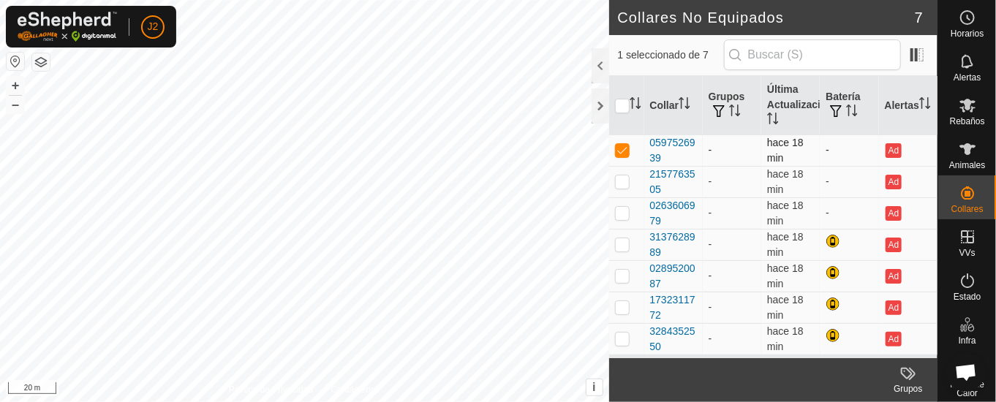
checkbox input "false"
click at [606, 63] on div at bounding box center [601, 65] width 18 height 35
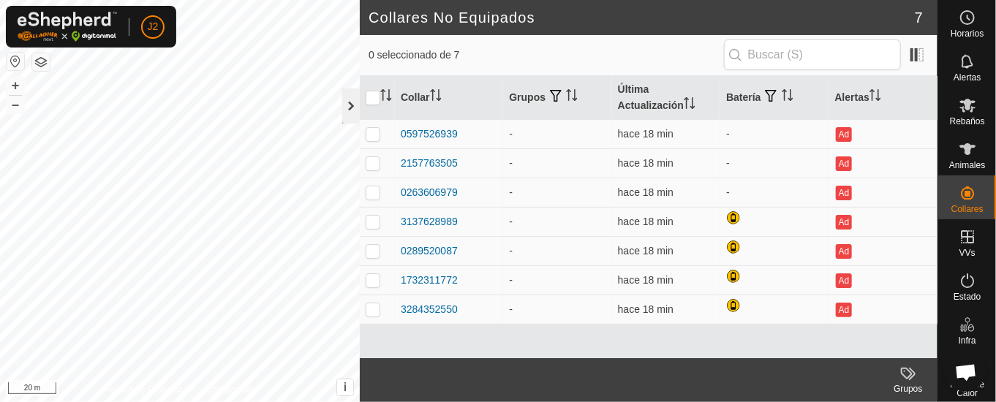
click at [347, 101] on div at bounding box center [351, 106] width 18 height 35
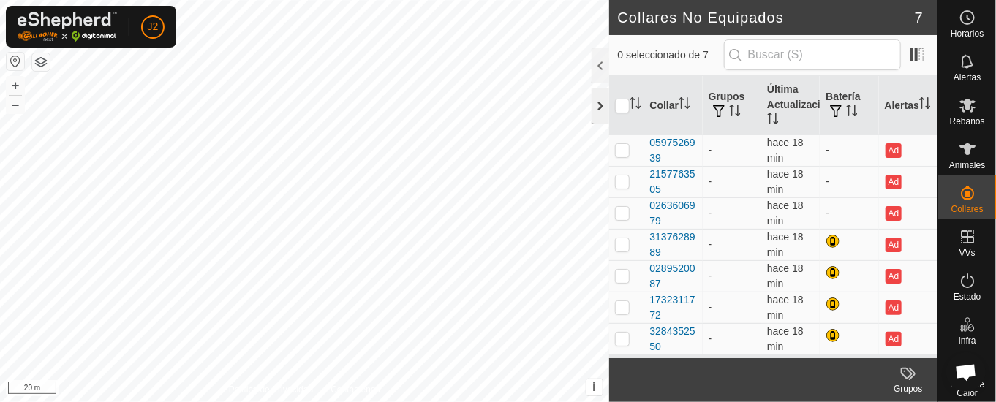
click at [597, 107] on div at bounding box center [601, 106] width 18 height 35
